Goal: Task Accomplishment & Management: Use online tool/utility

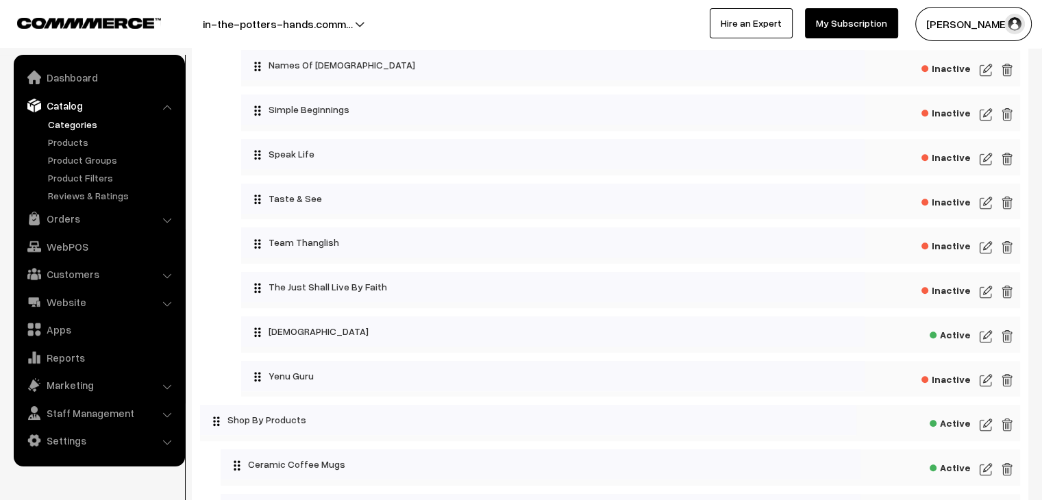
scroll to position [959, 0]
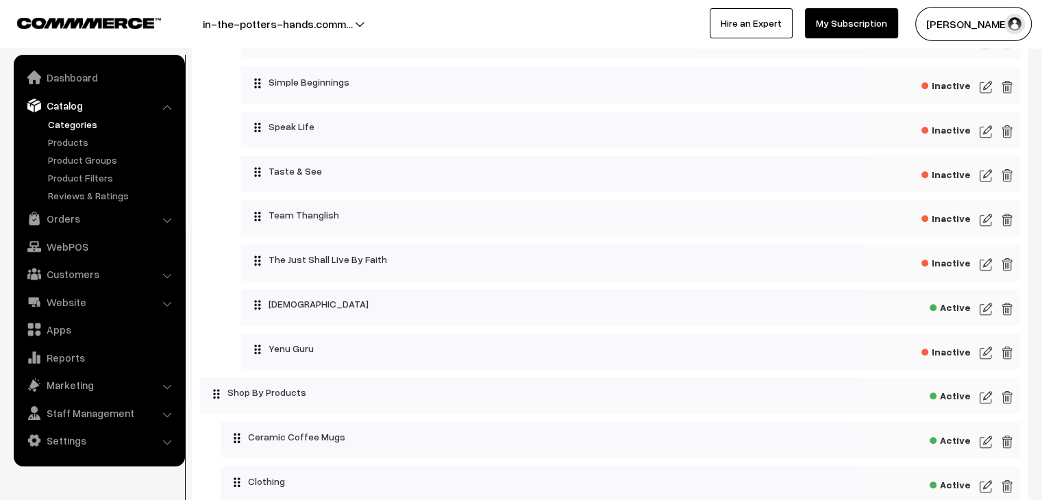
click at [986, 310] on img at bounding box center [986, 309] width 12 height 16
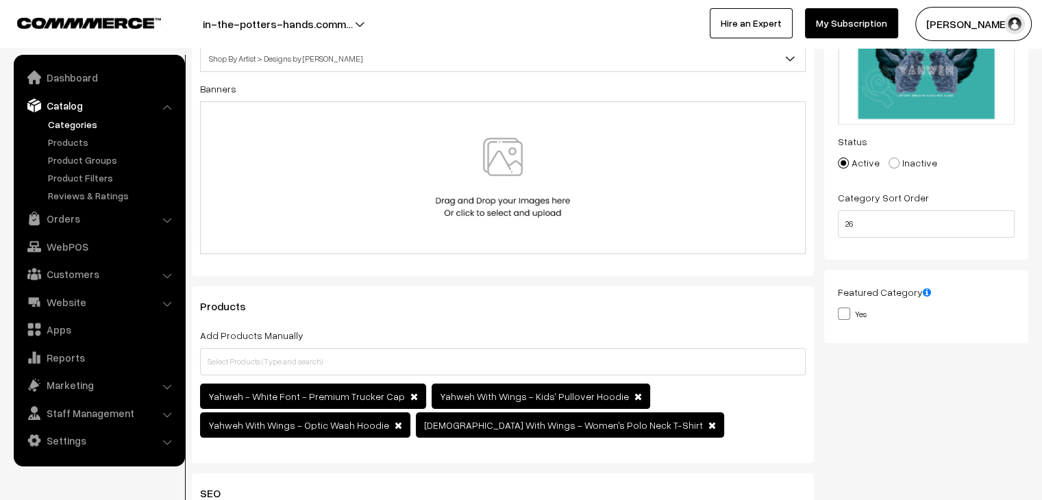
scroll to position [206, 0]
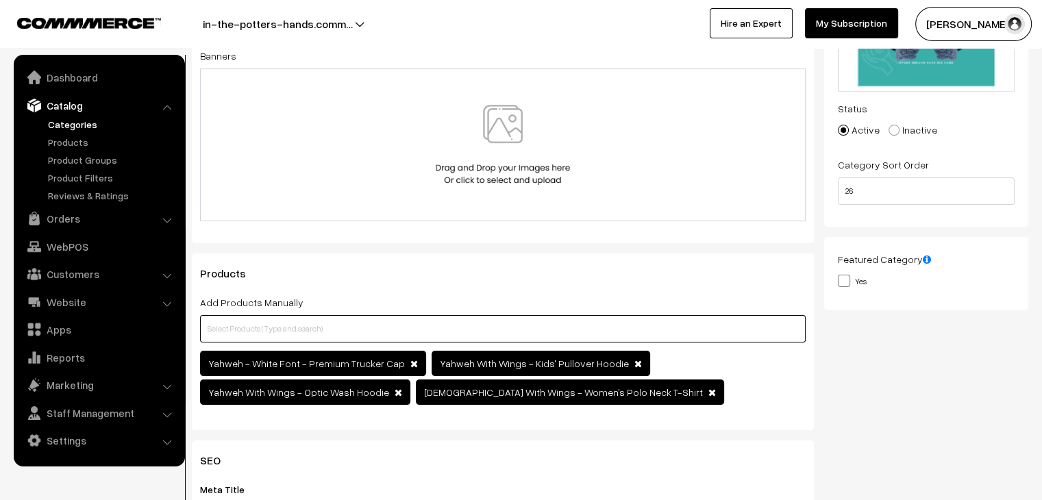
click at [359, 336] on input "text" at bounding box center [503, 328] width 606 height 27
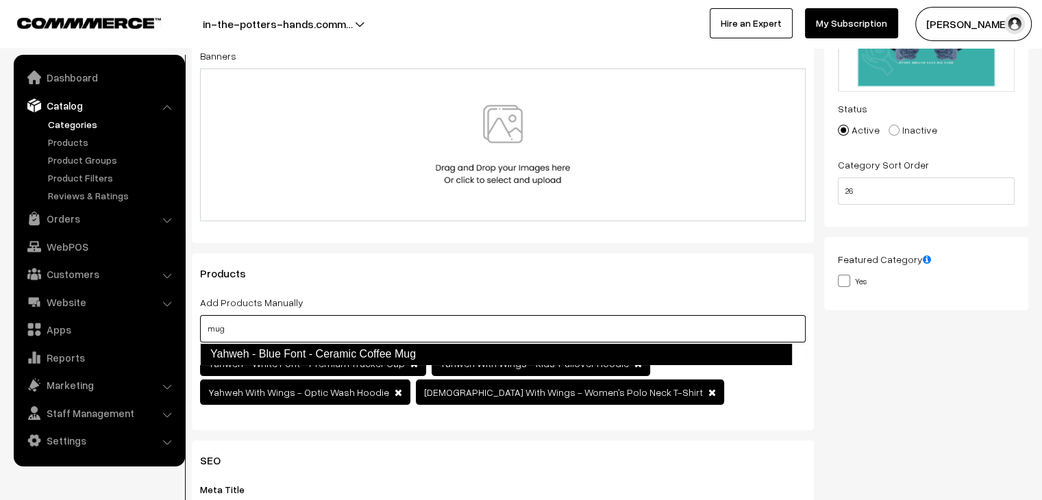
click at [359, 347] on link "Yahweh - Blue Font - Ceramic Coffee Mug" at bounding box center [496, 354] width 592 height 22
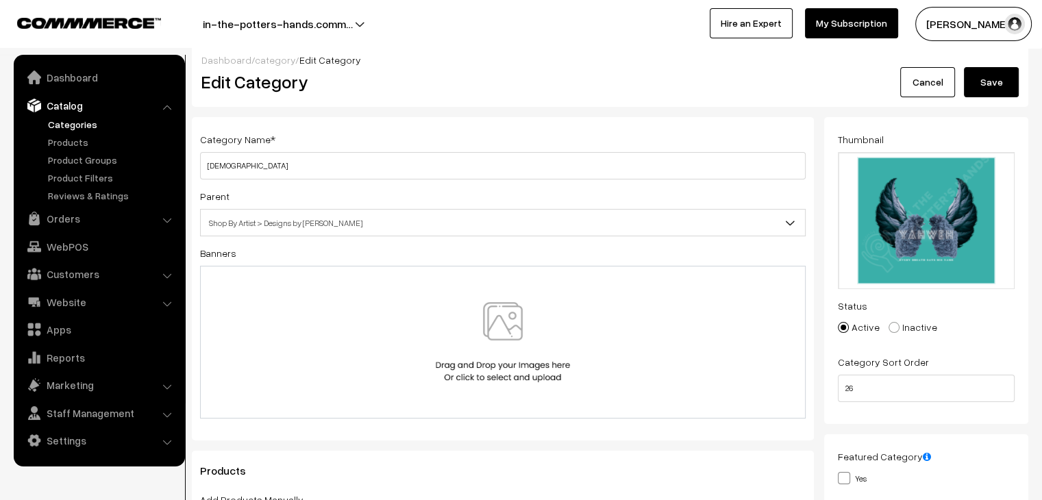
scroll to position [0, 0]
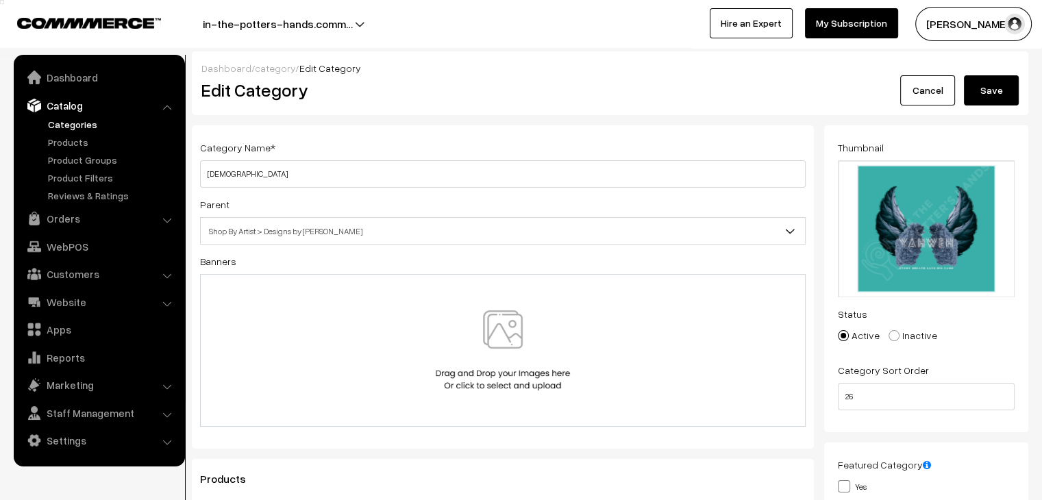
type input "mug"
click at [989, 85] on button "Save" at bounding box center [991, 90] width 55 height 30
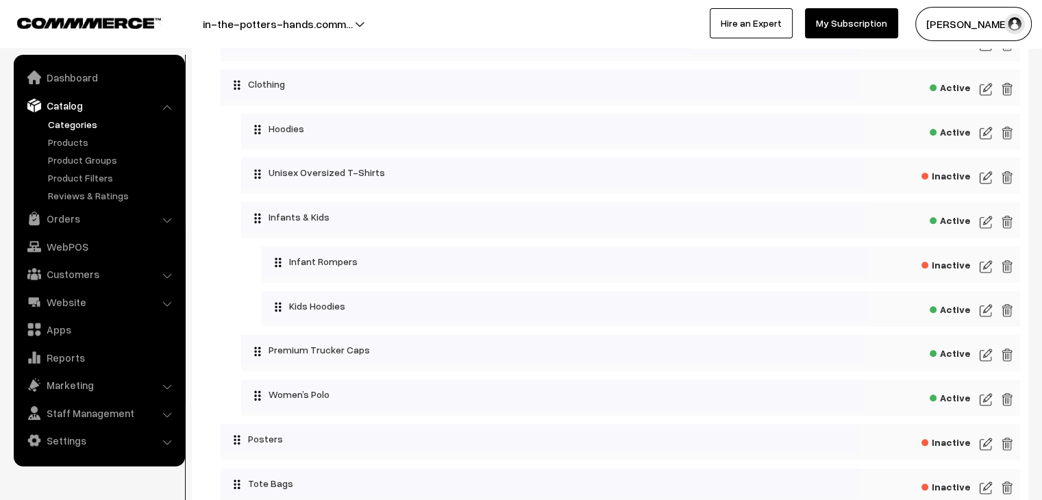
scroll to position [1302, 0]
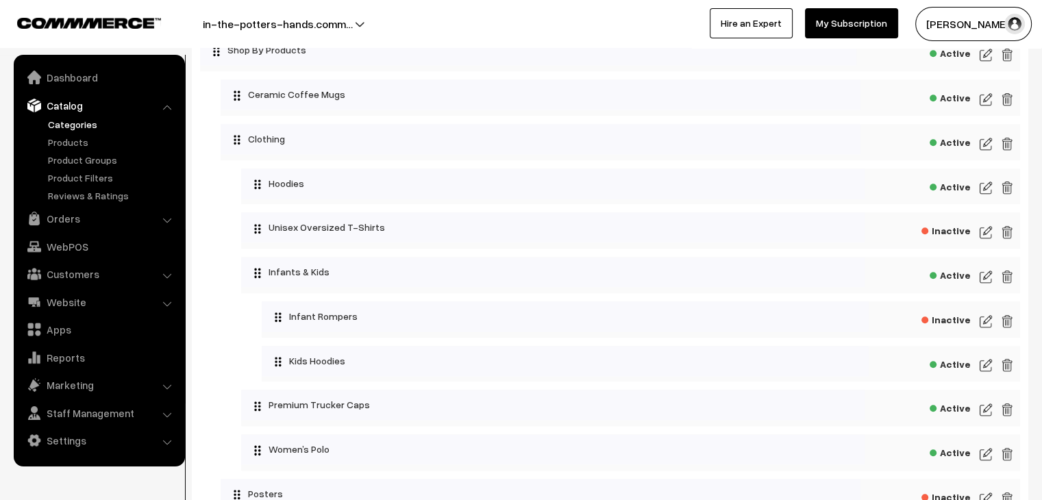
click at [986, 105] on img at bounding box center [986, 99] width 12 height 16
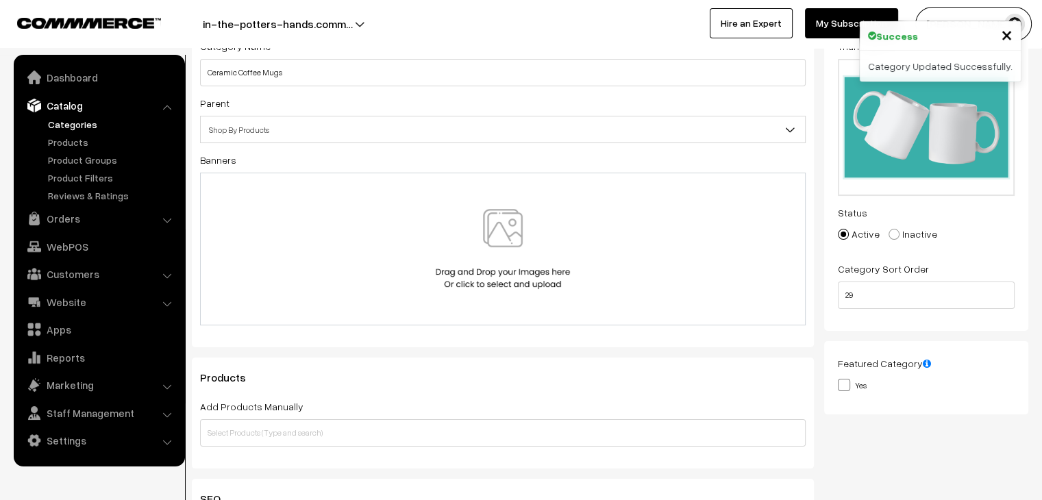
scroll to position [343, 0]
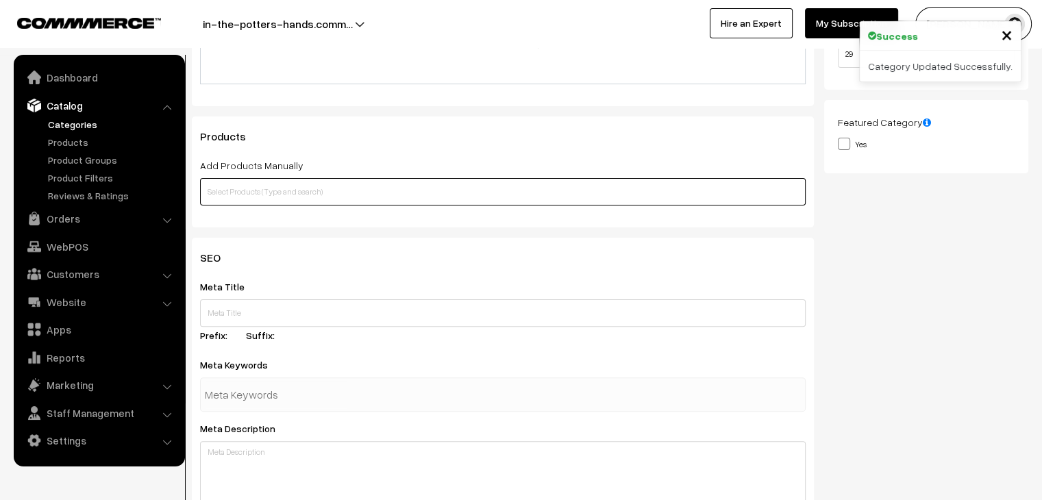
click at [378, 184] on input "text" at bounding box center [503, 191] width 606 height 27
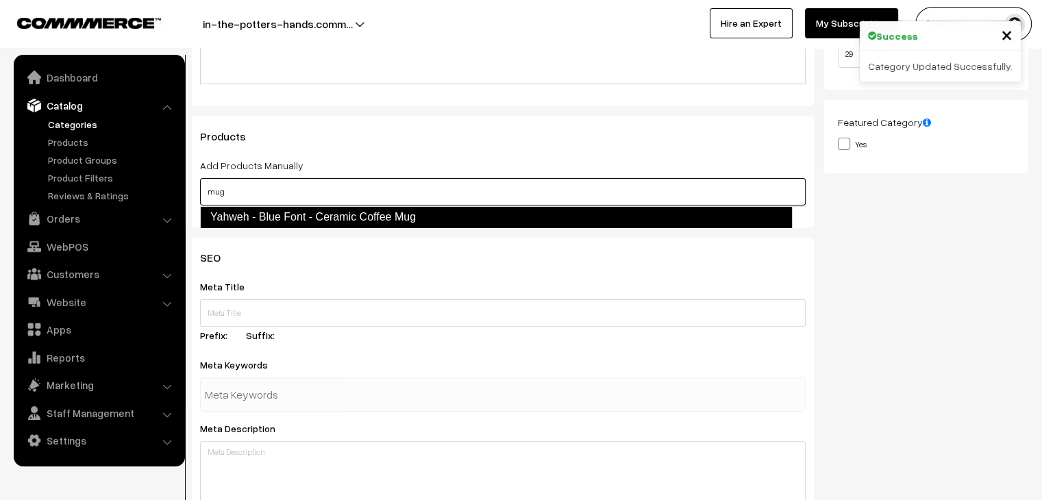
click at [377, 215] on link "Yahweh - Blue Font - Ceramic Coffee Mug" at bounding box center [496, 217] width 592 height 22
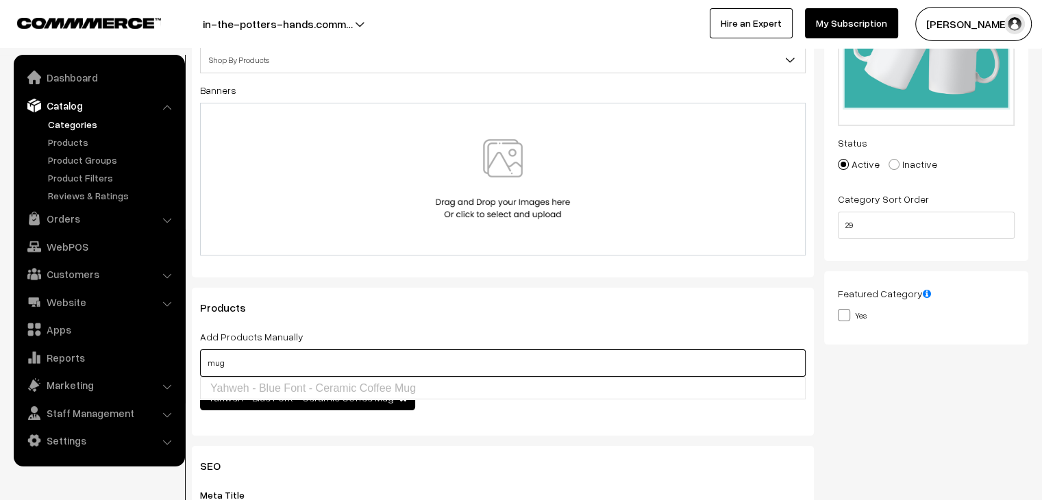
scroll to position [0, 0]
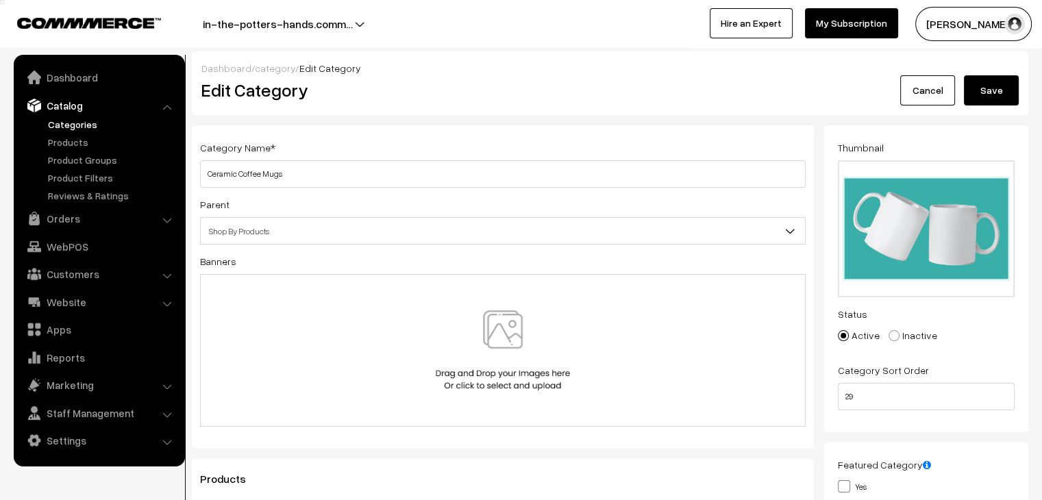
type input "mug"
click at [995, 90] on button "Save" at bounding box center [991, 90] width 55 height 30
